Goal: Communication & Community: Answer question/provide support

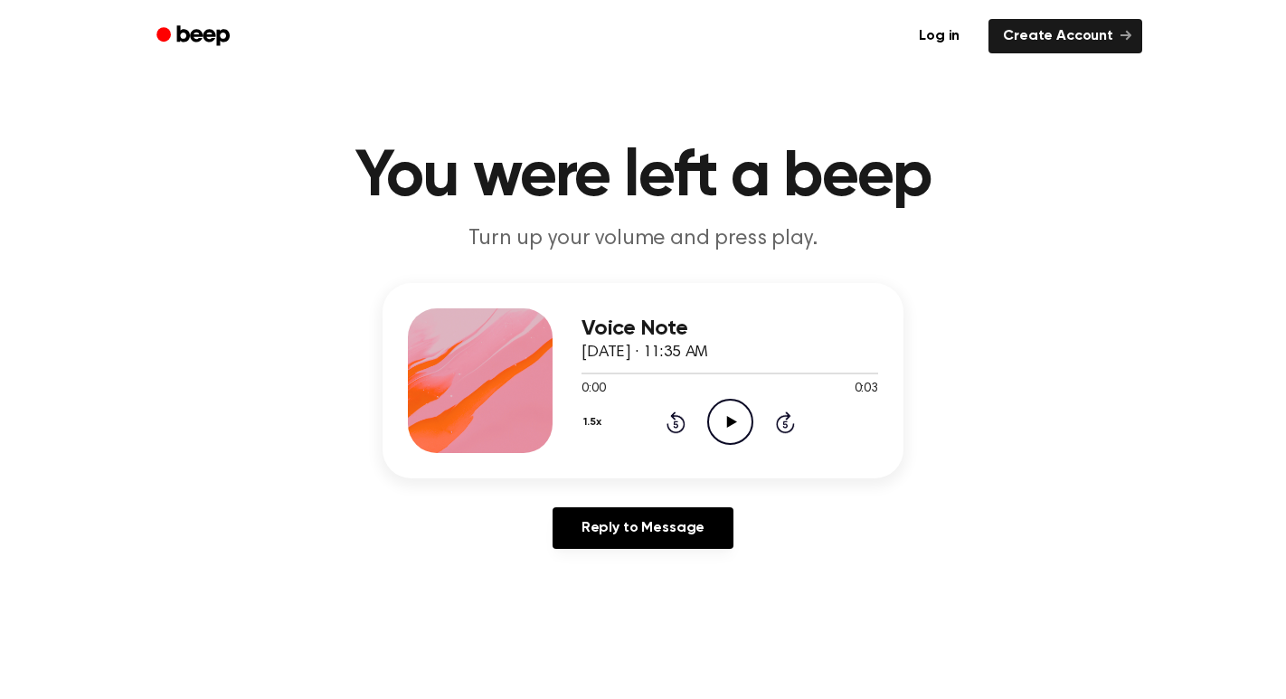
click at [727, 433] on icon "Play Audio" at bounding box center [730, 422] width 46 height 46
click at [998, 268] on main "You were left a beep Turn up your volume and press play. Voice Note [DATE] · 11…" at bounding box center [643, 557] width 1286 height 1115
click at [1000, 266] on main "You were left a beep Turn up your volume and press play. Voice Note [DATE] · 11…" at bounding box center [643, 557] width 1286 height 1115
click at [996, 262] on main "You were left a beep Turn up your volume and press play. Voice Note [DATE] · 11…" at bounding box center [643, 557] width 1286 height 1115
drag, startPoint x: 994, startPoint y: 261, endPoint x: 1000, endPoint y: 411, distance: 149.4
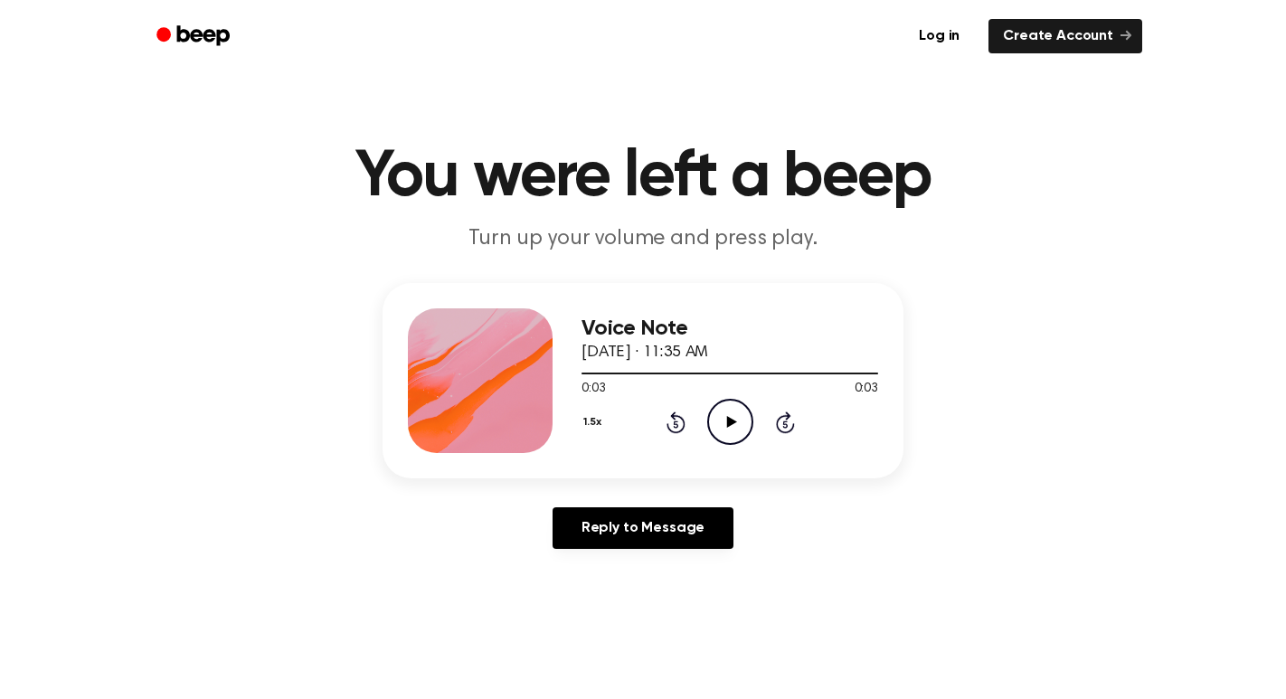
click at [994, 265] on main "You were left a beep Turn up your volume and press play. Voice Note [DATE] · 11…" at bounding box center [643, 557] width 1286 height 1115
click at [685, 527] on link "Reply to Message" at bounding box center [643, 528] width 181 height 42
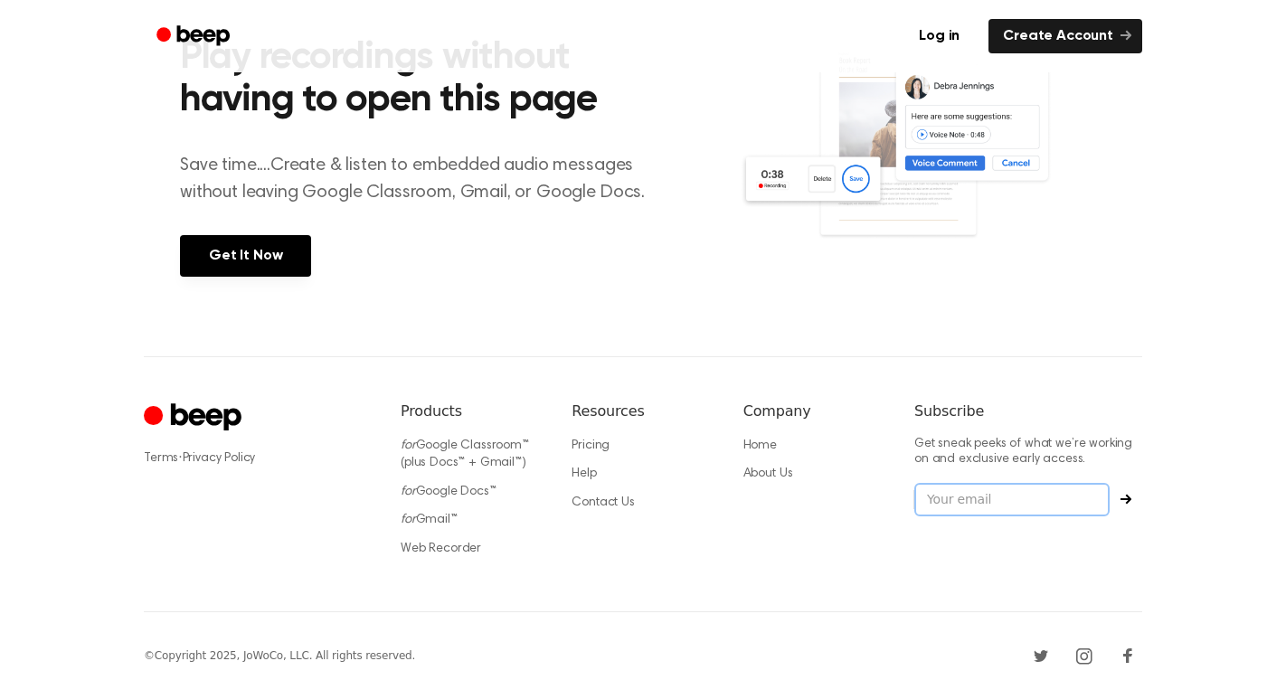
scroll to position [761, 0]
click at [744, 384] on div "Terms · Privacy Policy Products for Google Classroom™ (plus Docs™ + Gmail™) for…" at bounding box center [643, 484] width 999 height 256
click at [713, 550] on div "Resources Pricing Help Contact Us" at bounding box center [643, 485] width 142 height 168
click at [709, 544] on div "Resources Pricing Help Contact Us" at bounding box center [643, 485] width 142 height 168
click at [721, 318] on section "Play recordings without having to open this page Save time....Create & listen t…" at bounding box center [643, 152] width 926 height 407
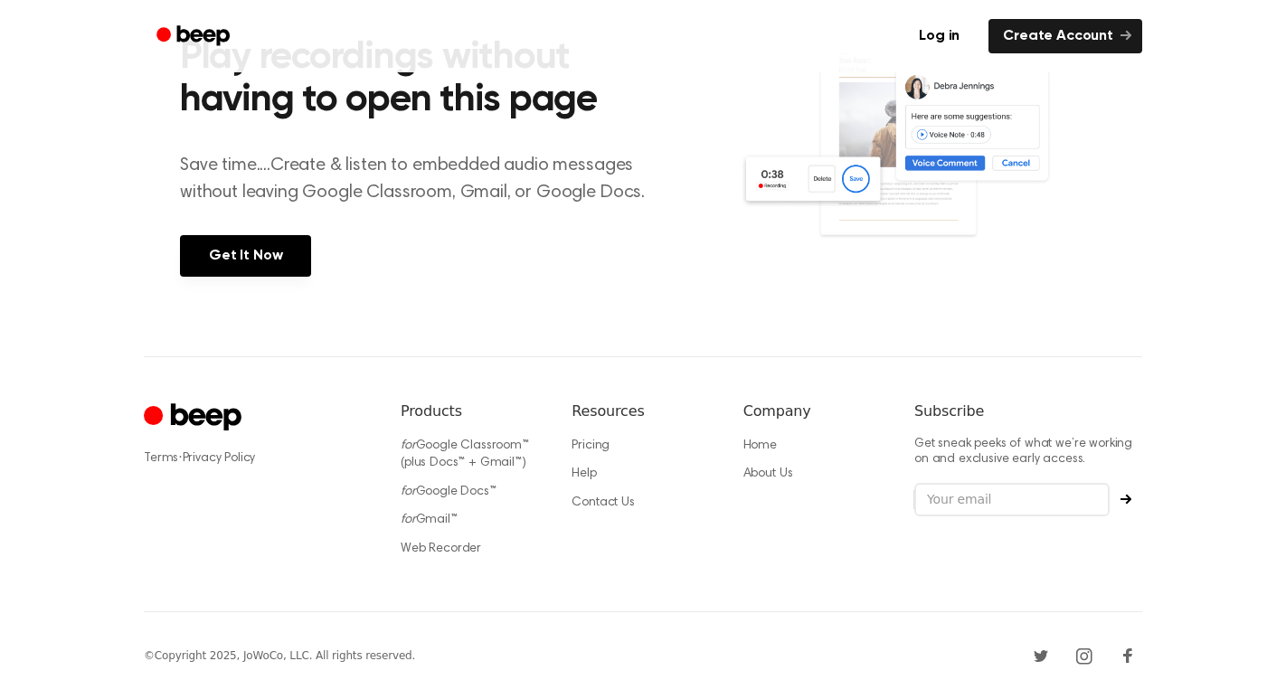
click at [721, 313] on section "Play recordings without having to open this page Save time....Create & listen t…" at bounding box center [643, 152] width 926 height 407
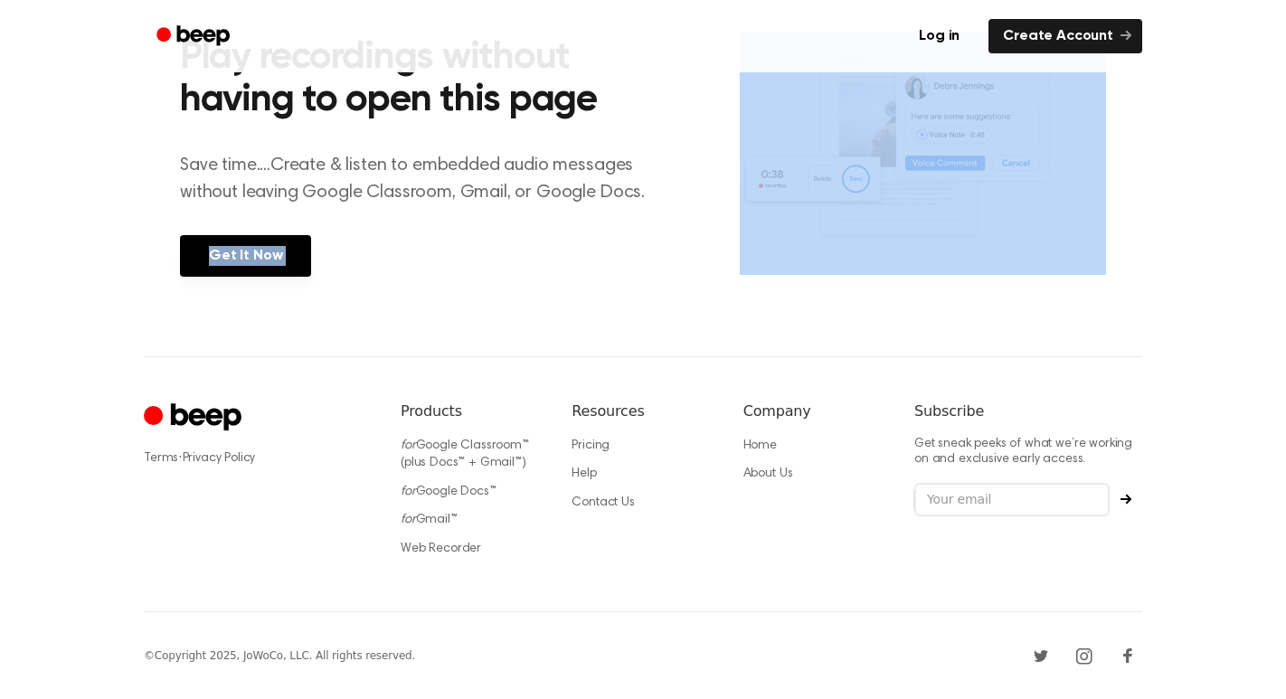
drag, startPoint x: 83, startPoint y: 270, endPoint x: 203, endPoint y: 370, distance: 156.0
click at [202, 368] on div "Terms · Privacy Policy Products for Google Classroom™ (plus Docs™ + Gmail™) for…" at bounding box center [643, 484] width 999 height 256
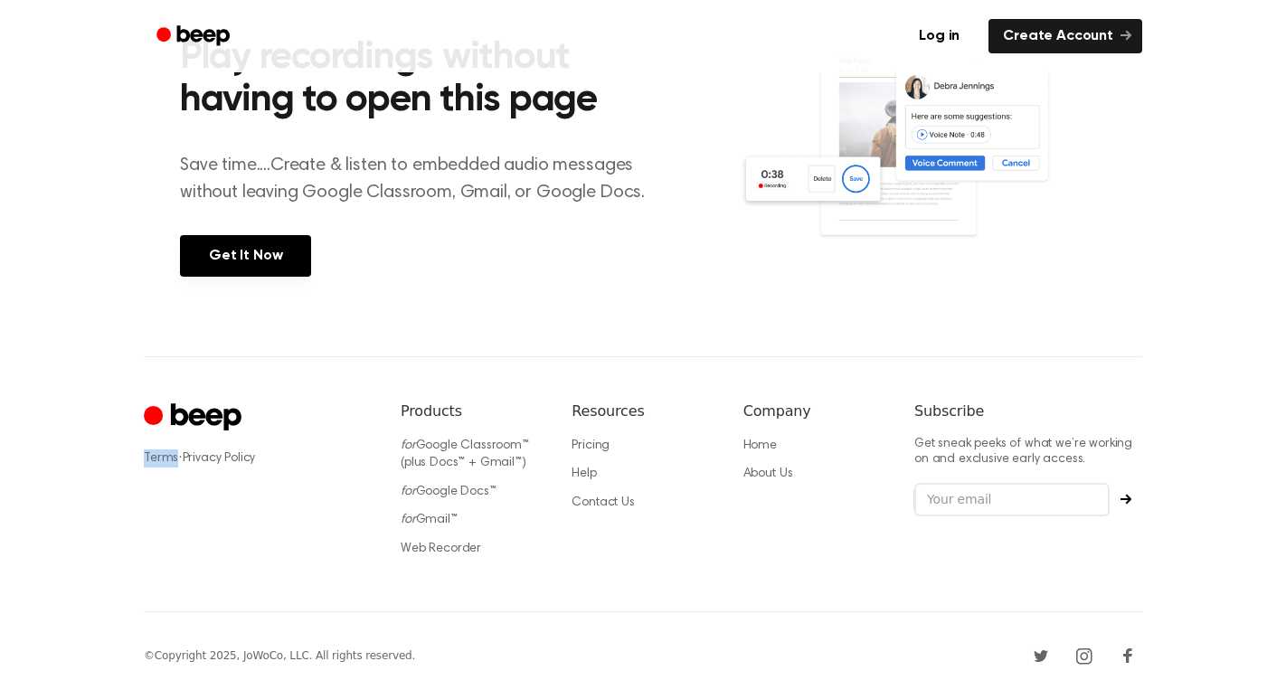
click at [202, 364] on div "Terms · Privacy Policy Products for Google Classroom™ (plus Docs™ + Gmail™) for…" at bounding box center [643, 484] width 999 height 256
click at [203, 363] on div "Terms · Privacy Policy Products for Google Classroom™ (plus Docs™ + Gmail™) for…" at bounding box center [643, 484] width 999 height 256
click at [111, 428] on footer "Terms · Privacy Policy Products for Google Classroom™ (plus Docs™ + Gmail™) for…" at bounding box center [643, 528] width 1286 height 344
click at [38, 682] on footer "Terms · Privacy Policy Products for Google Classroom™ (plus Docs™ + Gmail™) for…" at bounding box center [643, 528] width 1286 height 344
click at [40, 683] on footer "Terms · Privacy Policy Products for Google Classroom™ (plus Docs™ + Gmail™) for…" at bounding box center [643, 528] width 1286 height 344
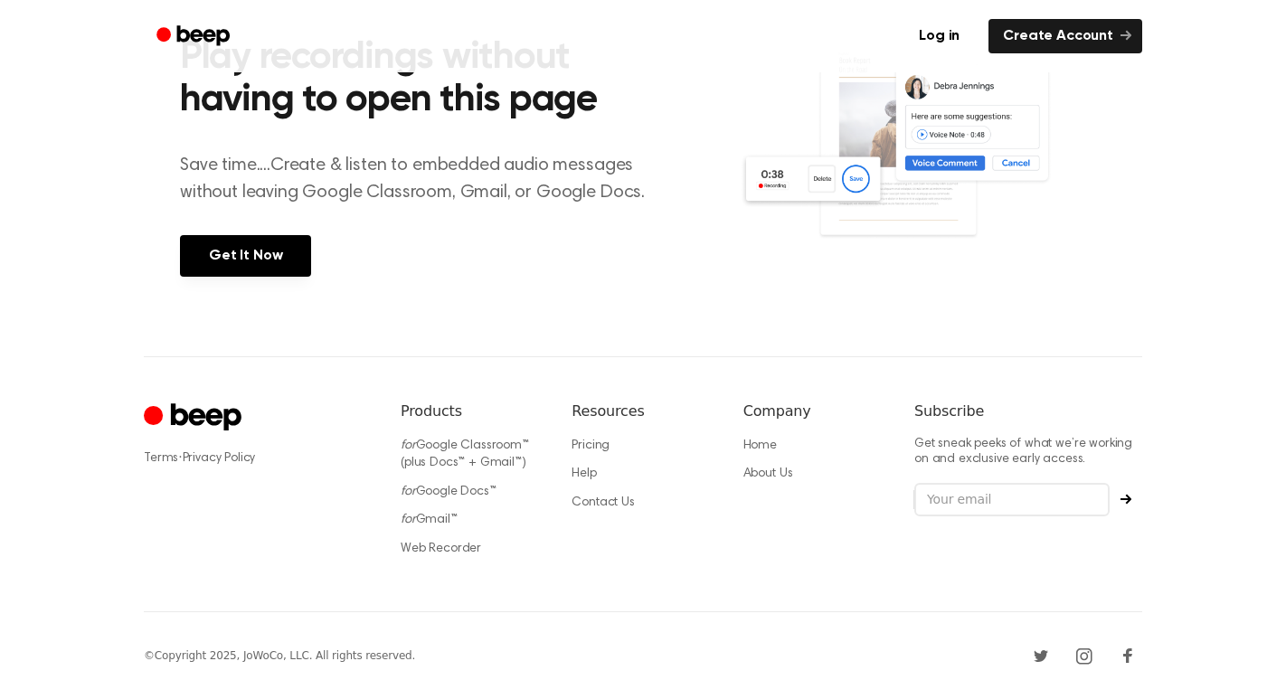
click at [40, 683] on footer "Terms · Privacy Policy Products for Google Classroom™ (plus Docs™ + Gmail™) for…" at bounding box center [643, 528] width 1286 height 344
click at [42, 685] on footer "Terms · Privacy Policy Products for Google Classroom™ (plus Docs™ + Gmail™) for…" at bounding box center [643, 528] width 1286 height 344
drag, startPoint x: 1104, startPoint y: 361, endPoint x: 1090, endPoint y: 357, distance: 14.9
click at [1090, 357] on div "Terms · Privacy Policy Products for Google Classroom™ (plus Docs™ + Gmail™) for…" at bounding box center [643, 484] width 999 height 256
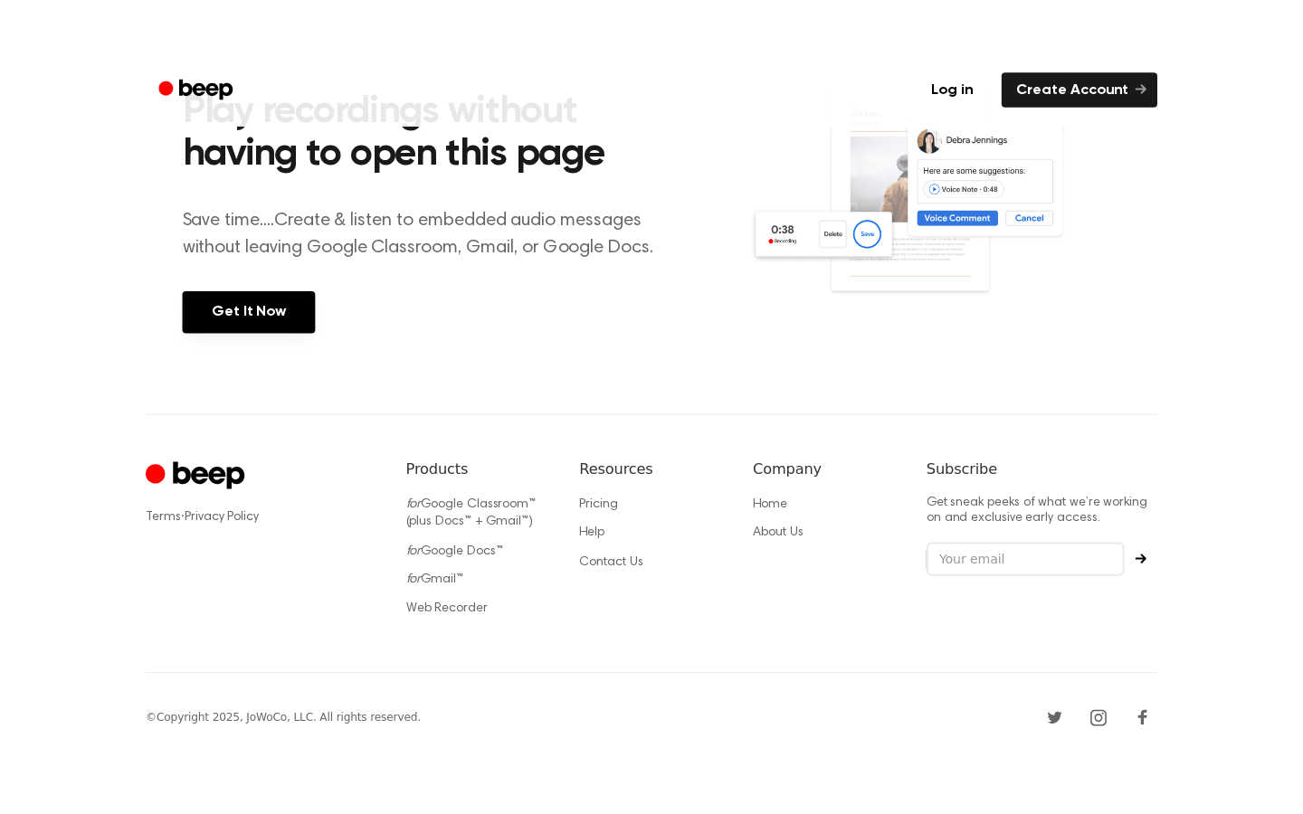
scroll to position [646, 0]
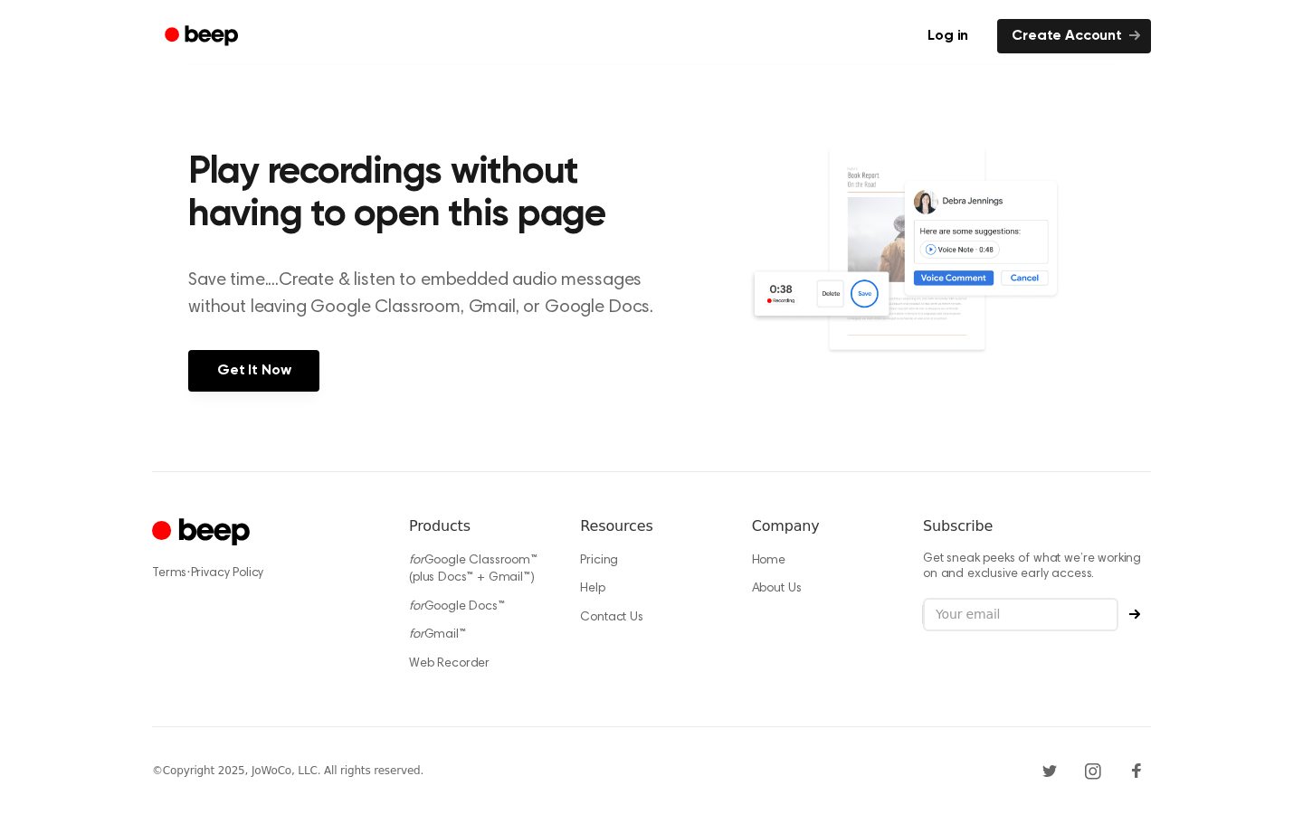
click at [62, 67] on header "Log in Create Account" at bounding box center [651, 36] width 1303 height 72
click at [7, 0] on header "Log in Create Account" at bounding box center [651, 36] width 1303 height 72
